Goal: Go to known website: Access a specific website the user already knows

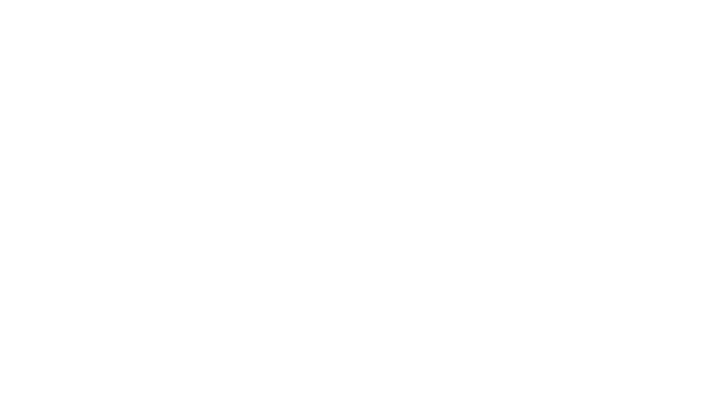
click at [216, 76] on main at bounding box center [350, 197] width 701 height 395
